Goal: Task Accomplishment & Management: Manage account settings

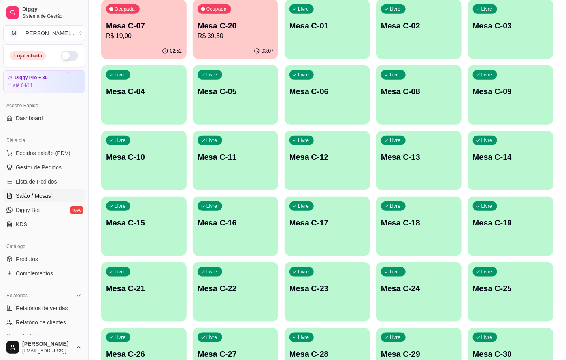
scroll to position [37, 0]
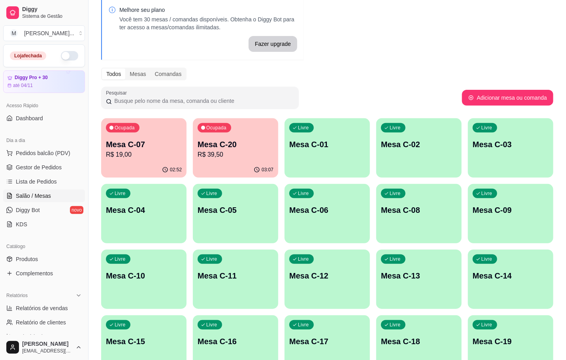
click at [157, 150] on p "R$ 19,00" at bounding box center [144, 154] width 76 height 9
click at [163, 161] on div "Ocupada Mesa C-07 R$ 19,00" at bounding box center [143, 140] width 85 height 44
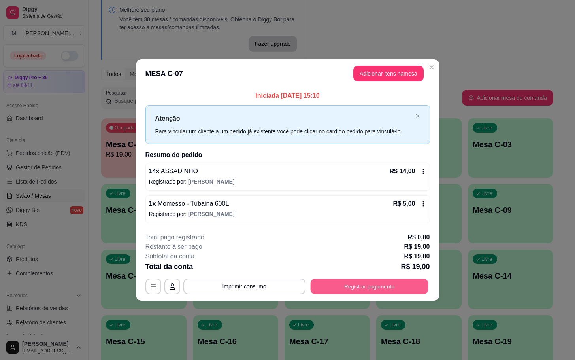
click at [375, 286] on button "Registrar pagamento" at bounding box center [369, 285] width 118 height 15
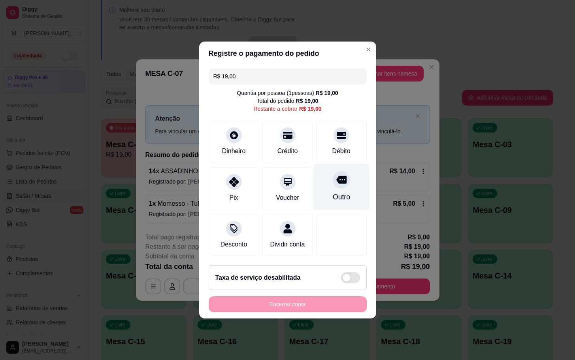
click at [336, 179] on icon at bounding box center [341, 179] width 10 height 10
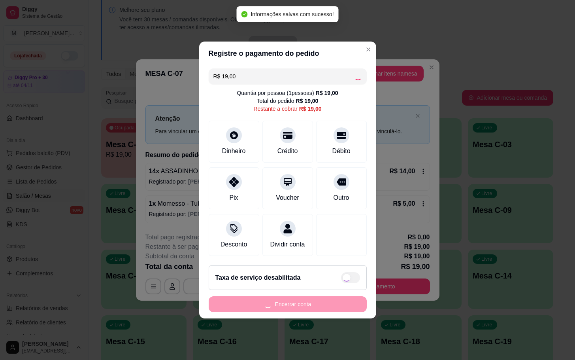
type input "R$ 0,00"
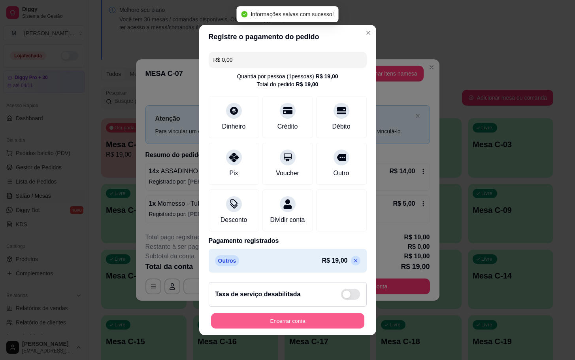
click at [289, 329] on button "Encerrar conta" at bounding box center [287, 320] width 153 height 15
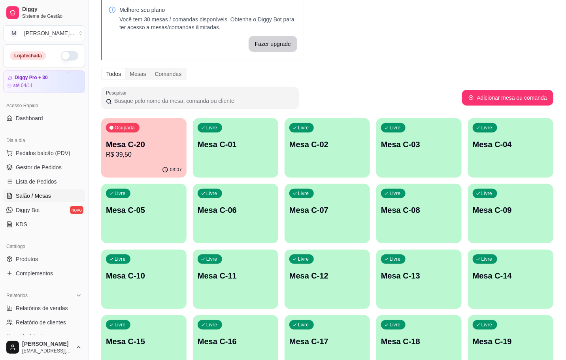
click at [110, 167] on div "03:07" at bounding box center [143, 169] width 85 height 15
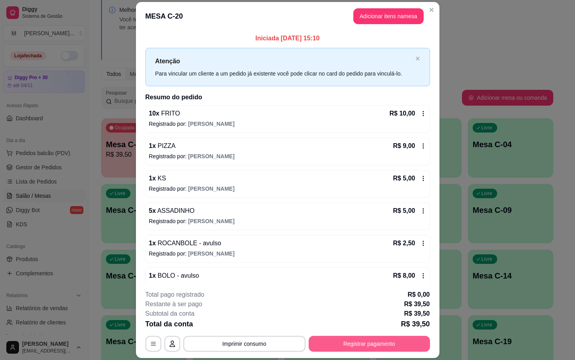
click at [344, 337] on button "Registrar pagamento" at bounding box center [369, 344] width 121 height 16
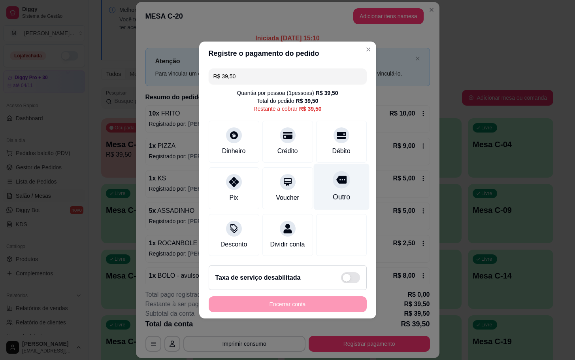
click at [336, 176] on icon at bounding box center [341, 180] width 10 height 8
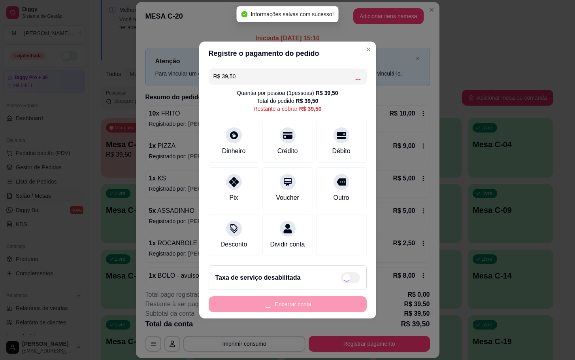
type input "R$ 0,00"
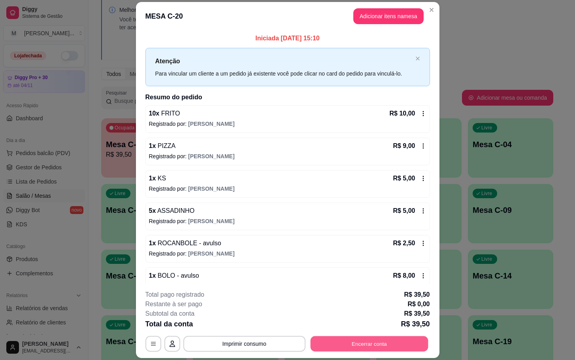
click at [350, 344] on button "Encerrar conta" at bounding box center [369, 343] width 118 height 15
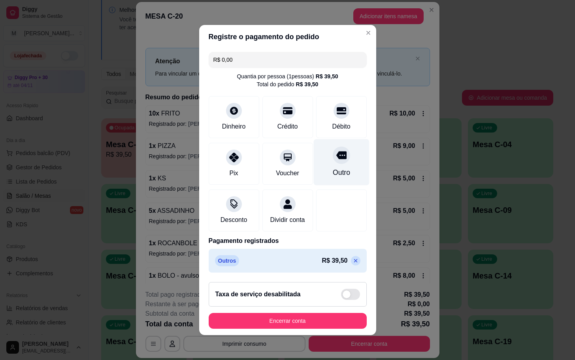
click at [333, 149] on div at bounding box center [341, 154] width 17 height 17
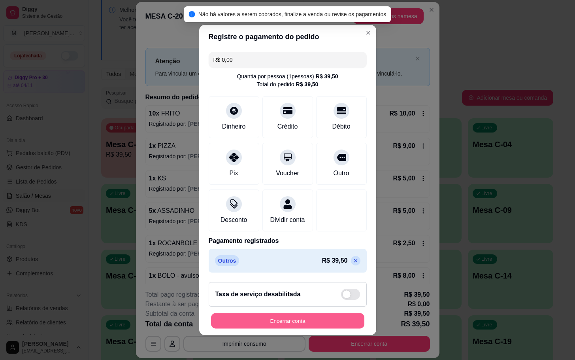
click at [281, 319] on button "Encerrar conta" at bounding box center [287, 320] width 153 height 15
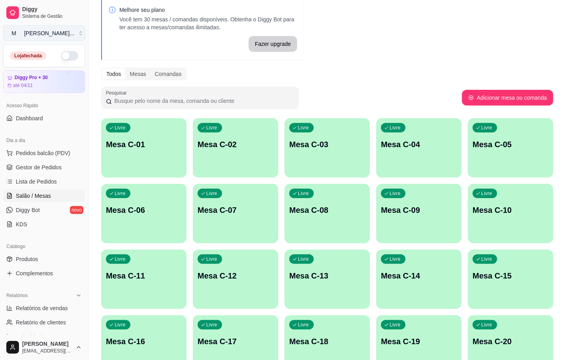
click at [37, 28] on button "M [PERSON_NAME] ..." at bounding box center [44, 33] width 82 height 16
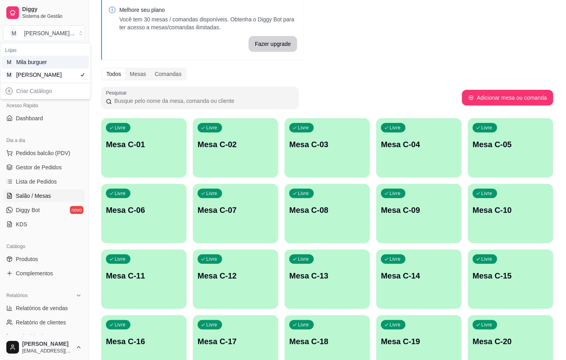
click at [36, 62] on div "Mila burguer" at bounding box center [34, 62] width 36 height 8
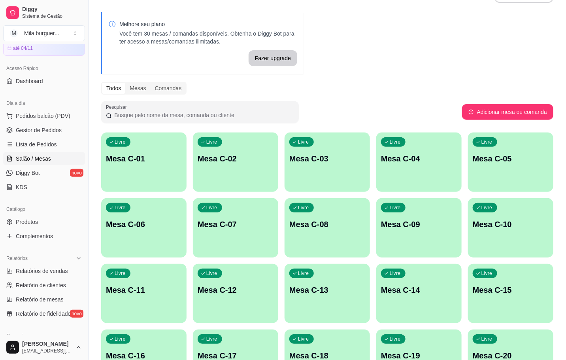
scroll to position [0, 0]
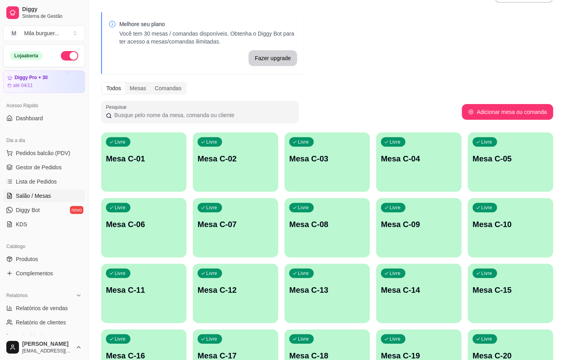
click at [433, 58] on div "Melhore seu plano Você tem 30 mesas / comandas disponíveis. Obtenha o Diggy Bot…" at bounding box center [328, 334] width 478 height 653
